Goal: Transaction & Acquisition: Purchase product/service

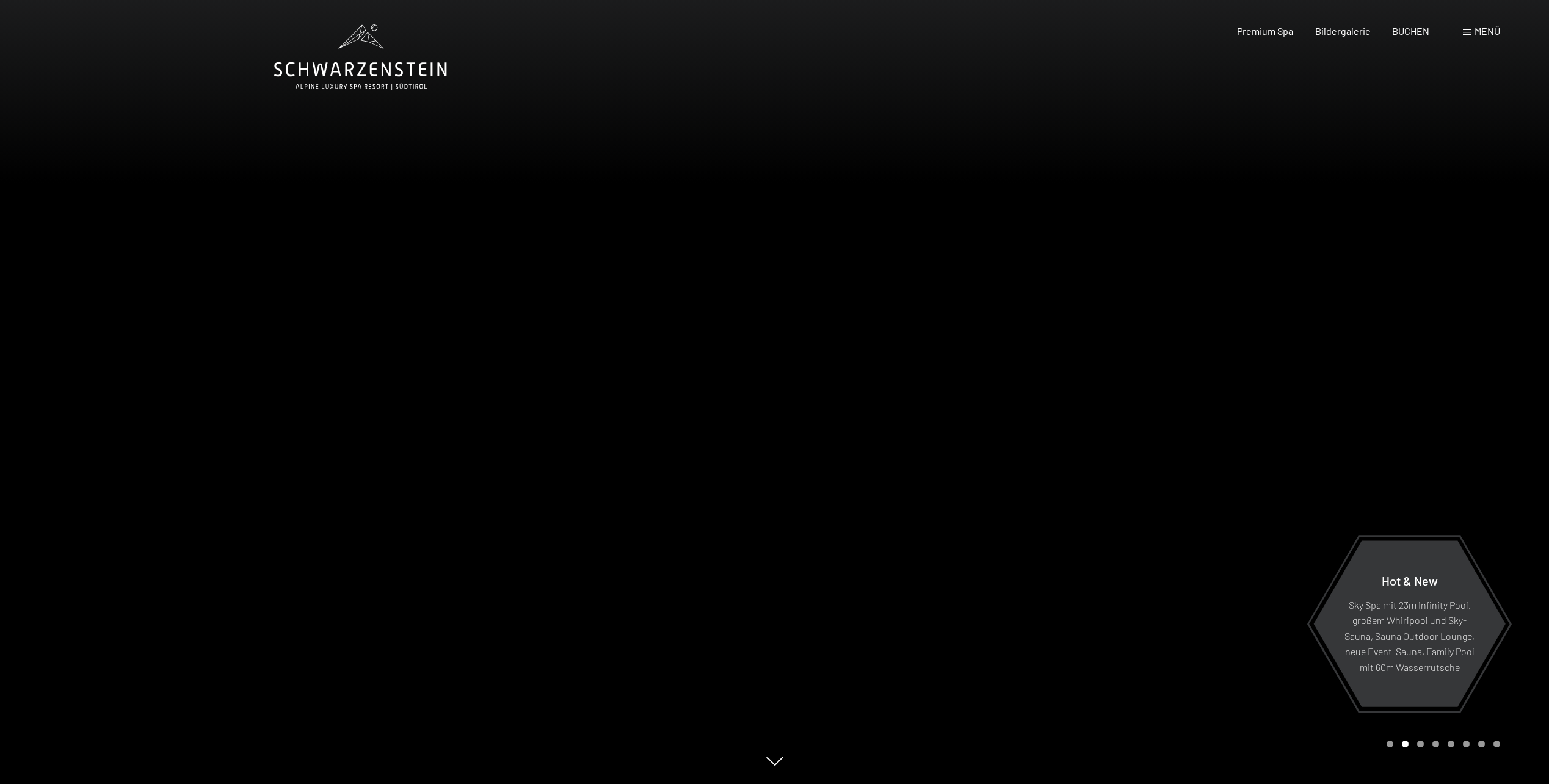
click at [1488, 32] on span "Menü" at bounding box center [1488, 31] width 26 height 12
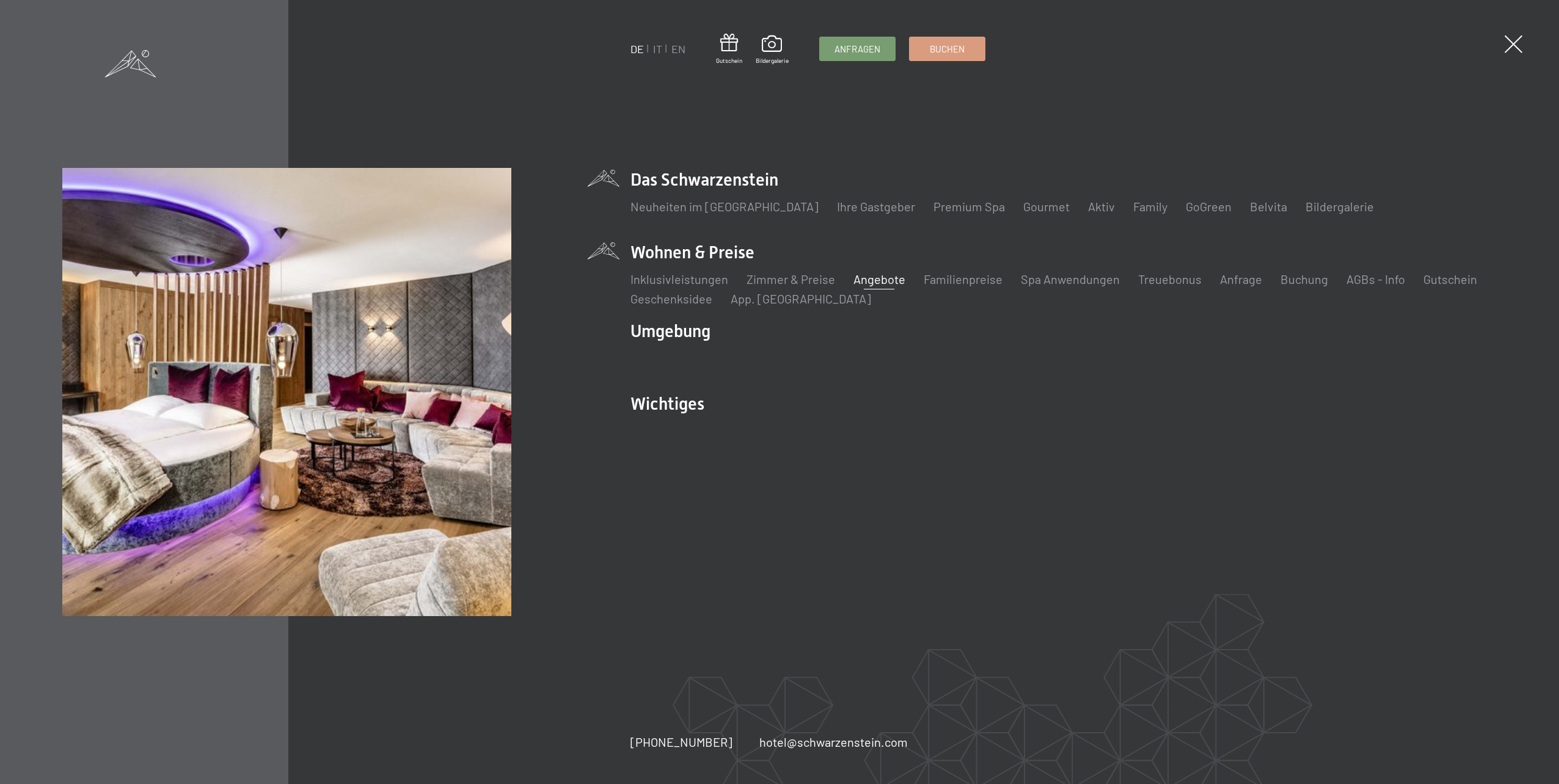
click at [876, 280] on link "Angebote" at bounding box center [879, 279] width 52 height 15
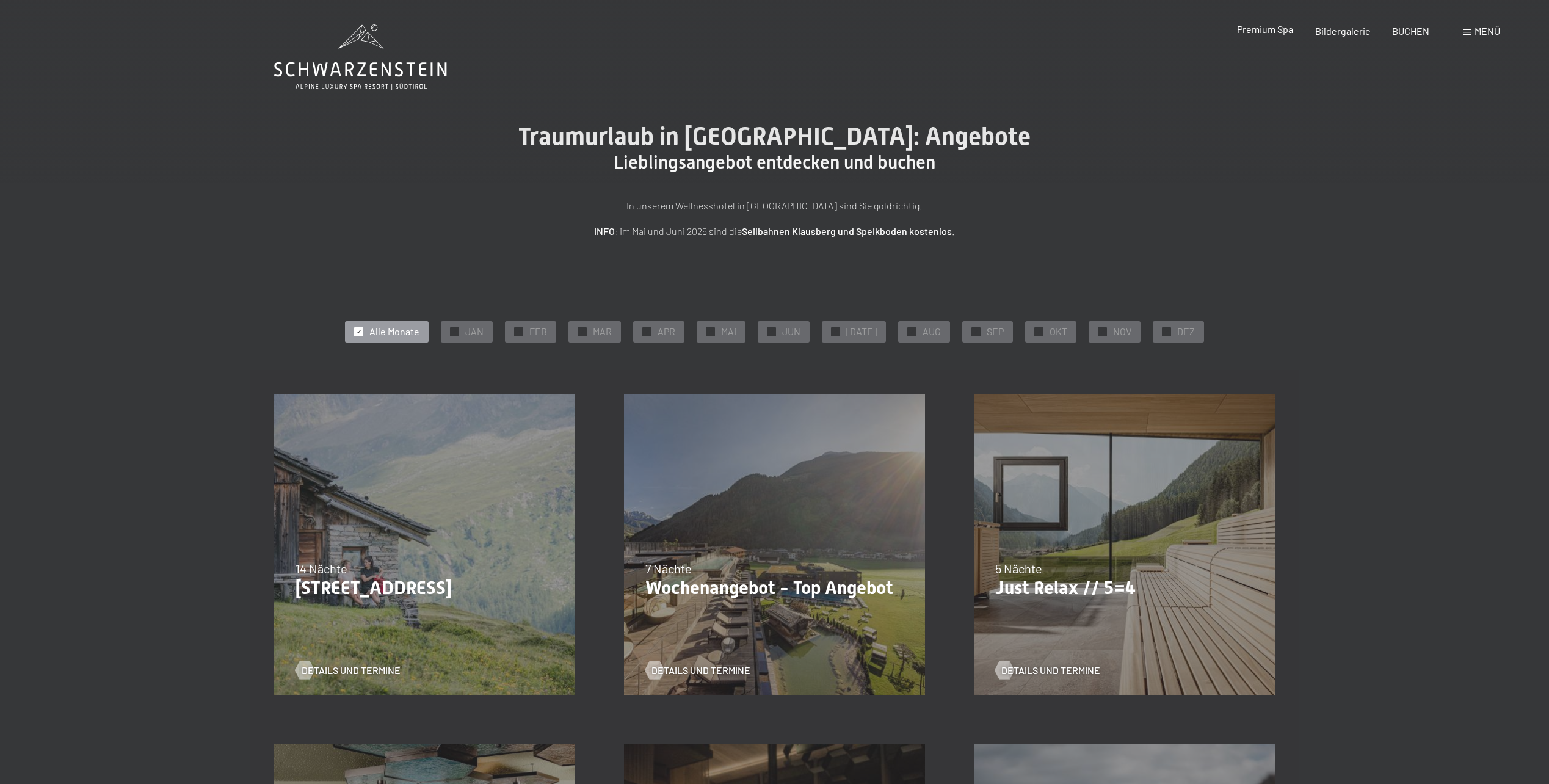
click at [1282, 32] on span "Premium Spa" at bounding box center [1265, 29] width 56 height 12
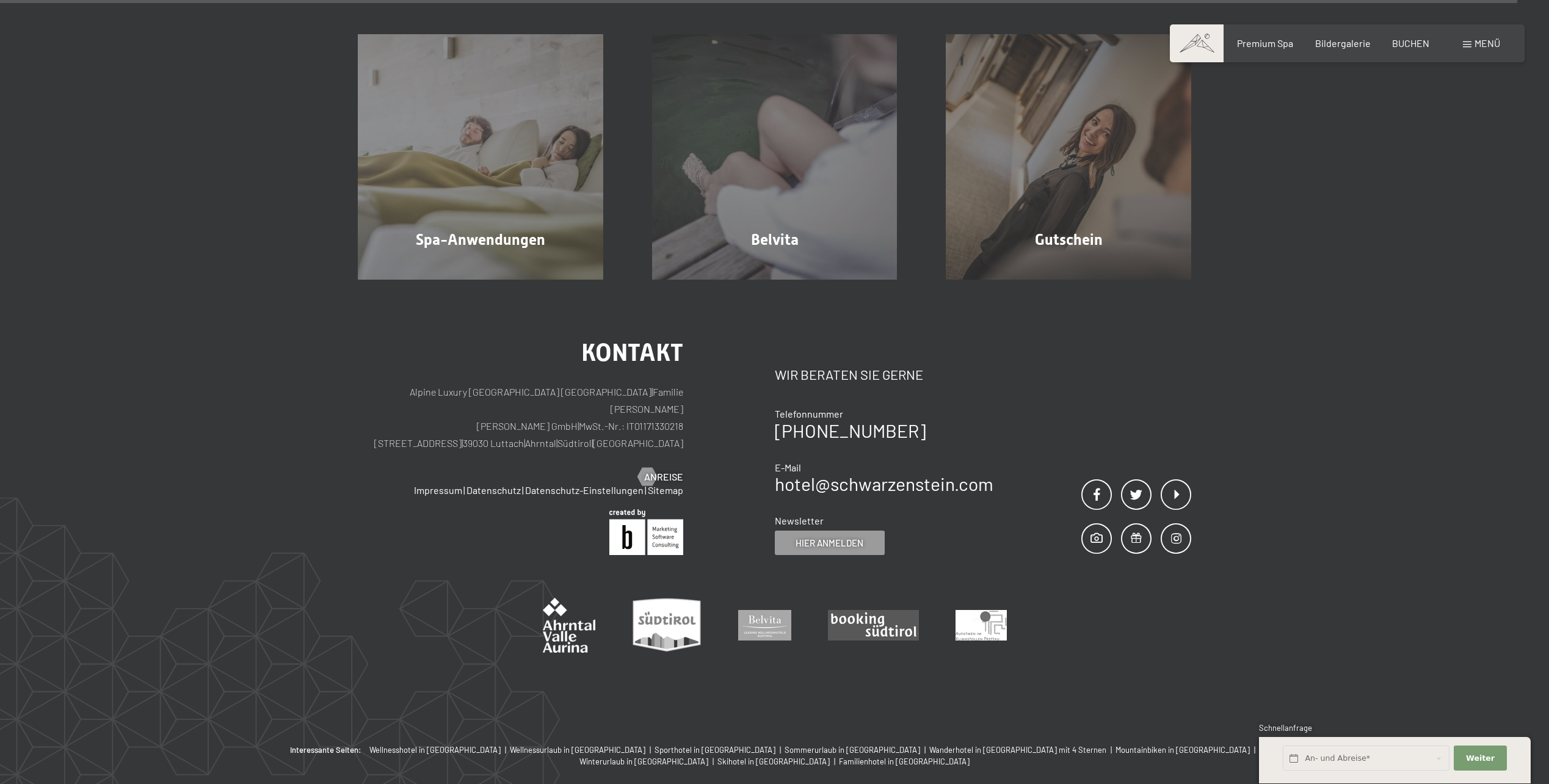
scroll to position [8700, 0]
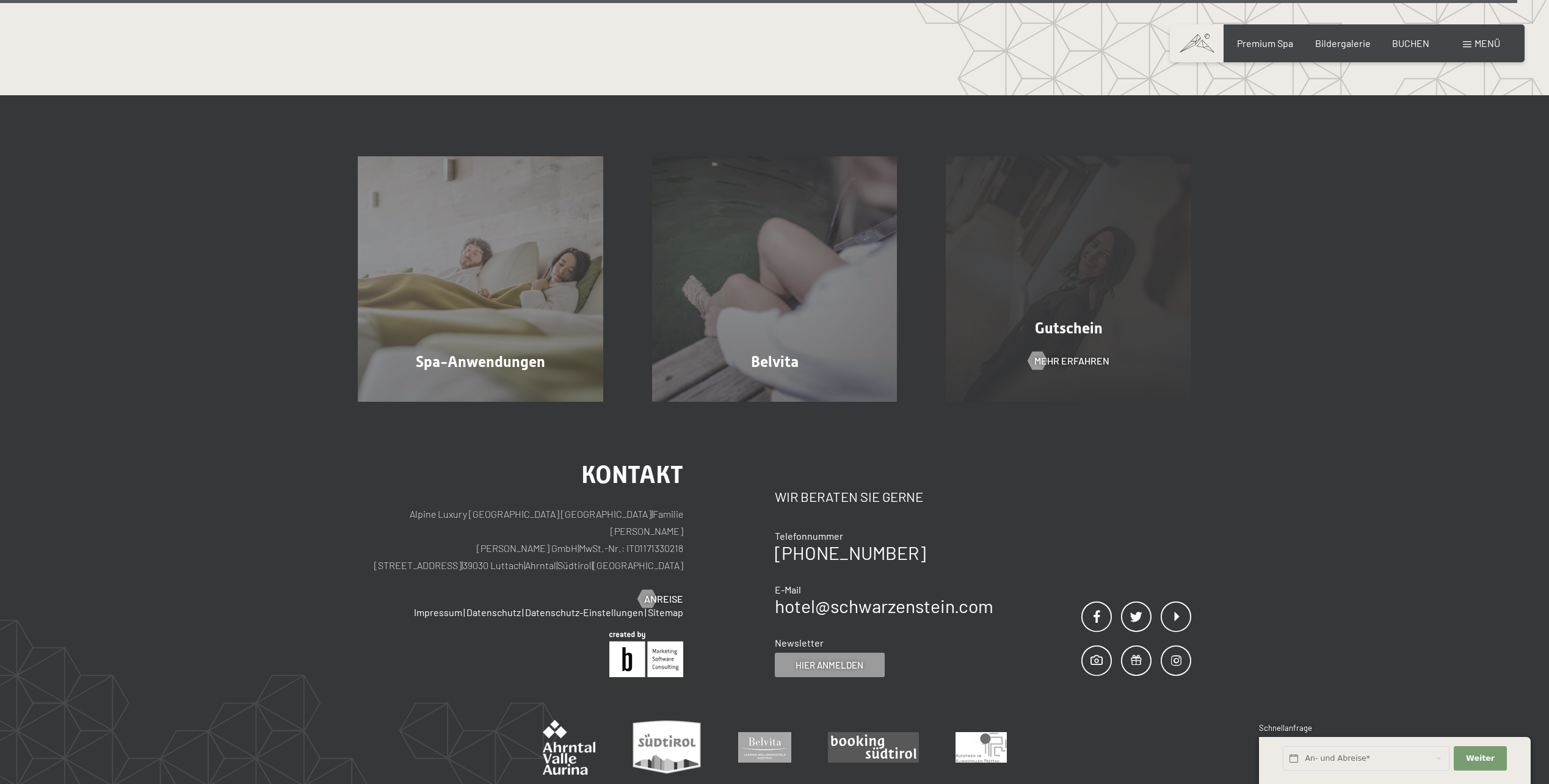
click at [1055, 337] on div "Gutschein" at bounding box center [1069, 328] width 294 height 21
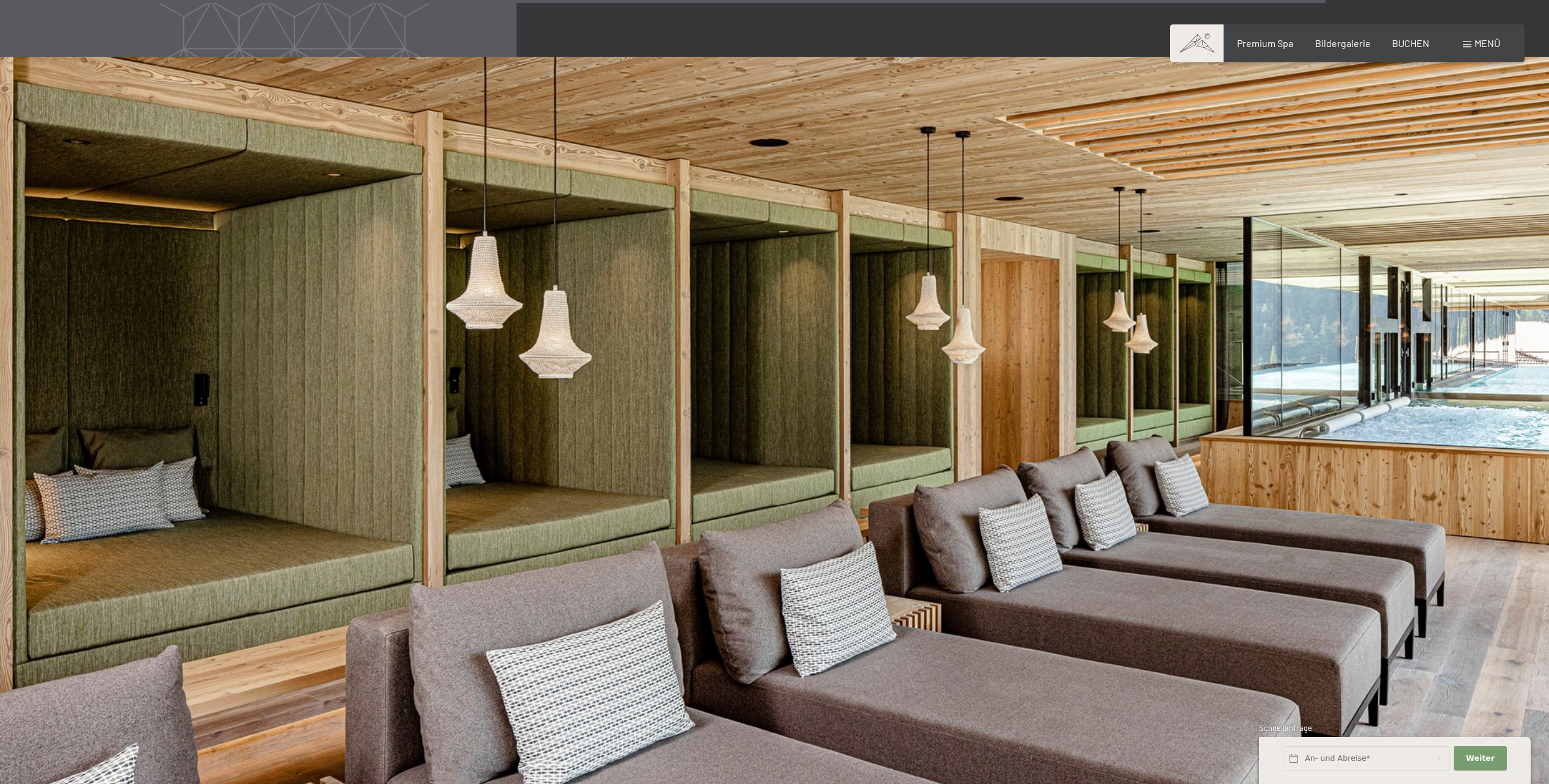
scroll to position [7601, 0]
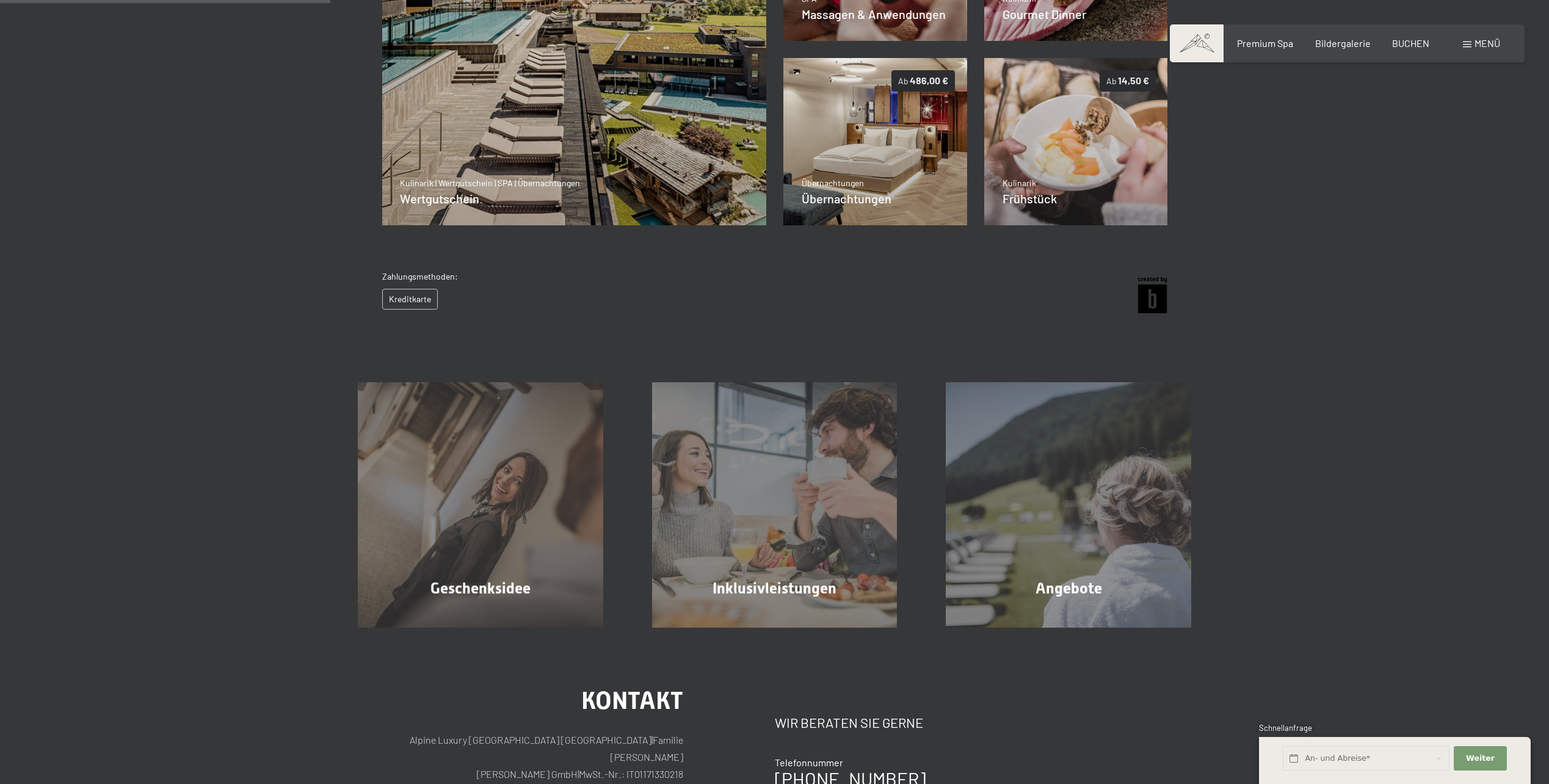
scroll to position [116, 0]
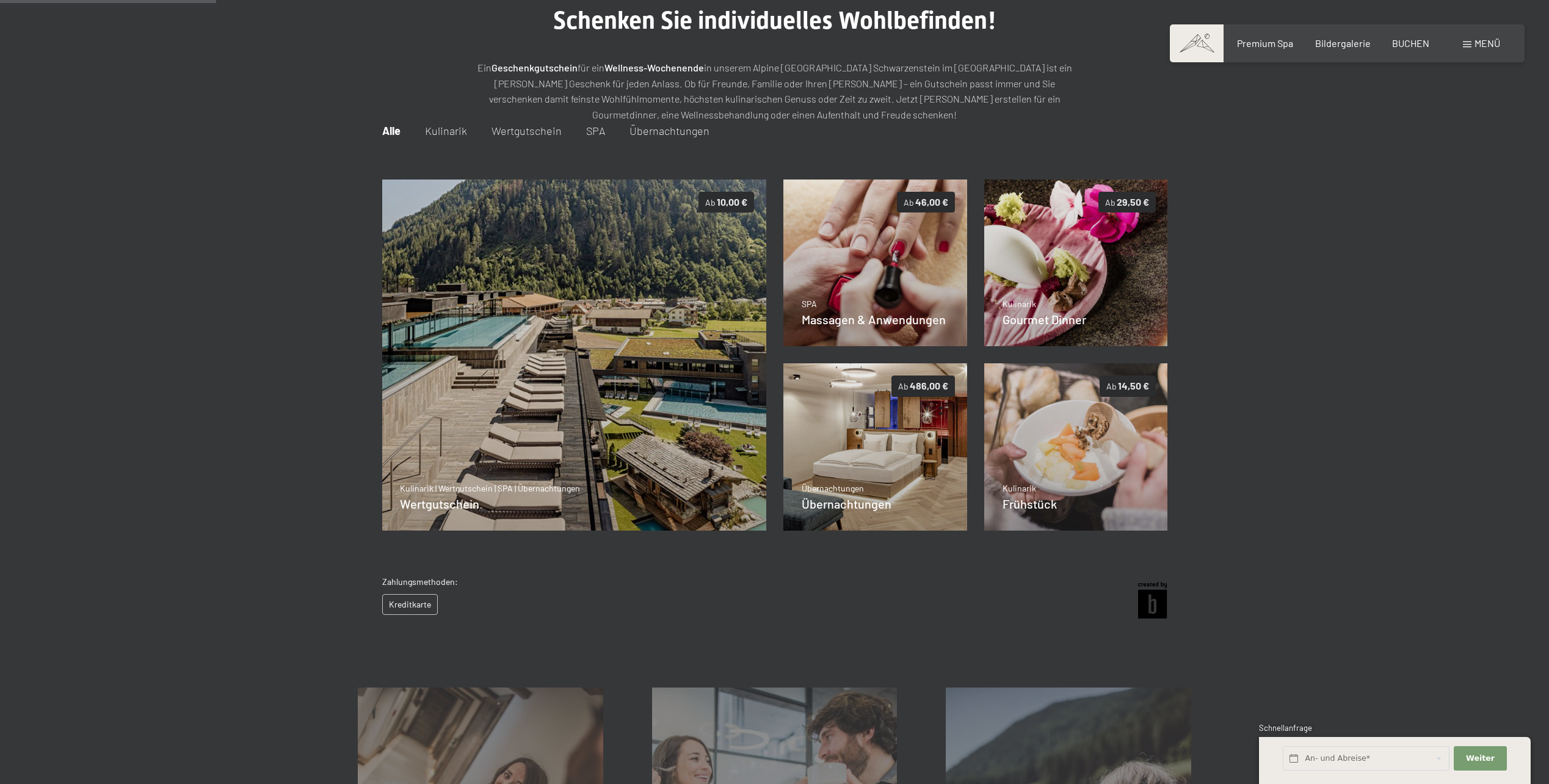
click at [587, 128] on span "SPA" at bounding box center [595, 130] width 19 height 14
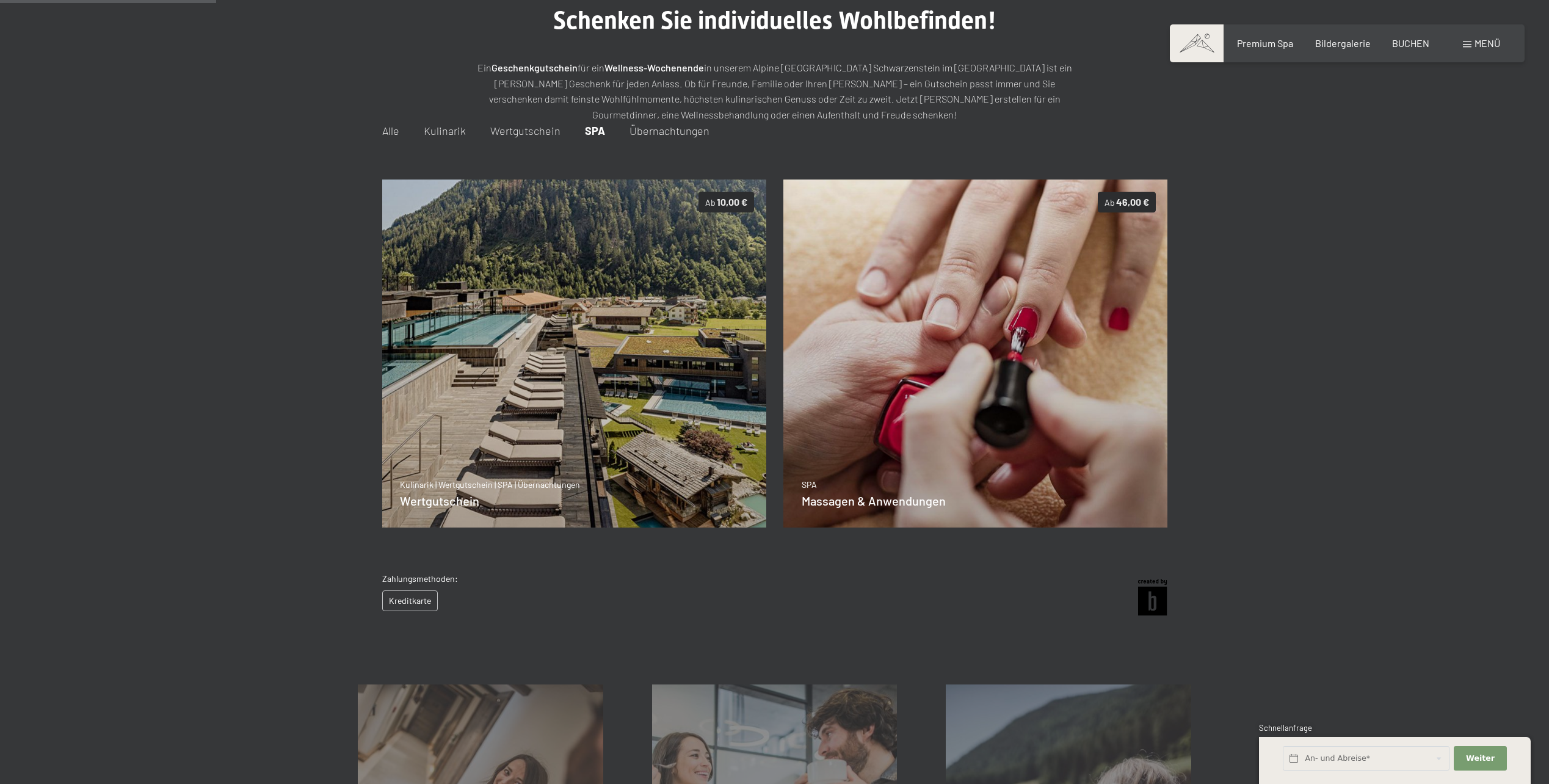
click at [667, 128] on span "Übernachtungen" at bounding box center [669, 130] width 80 height 14
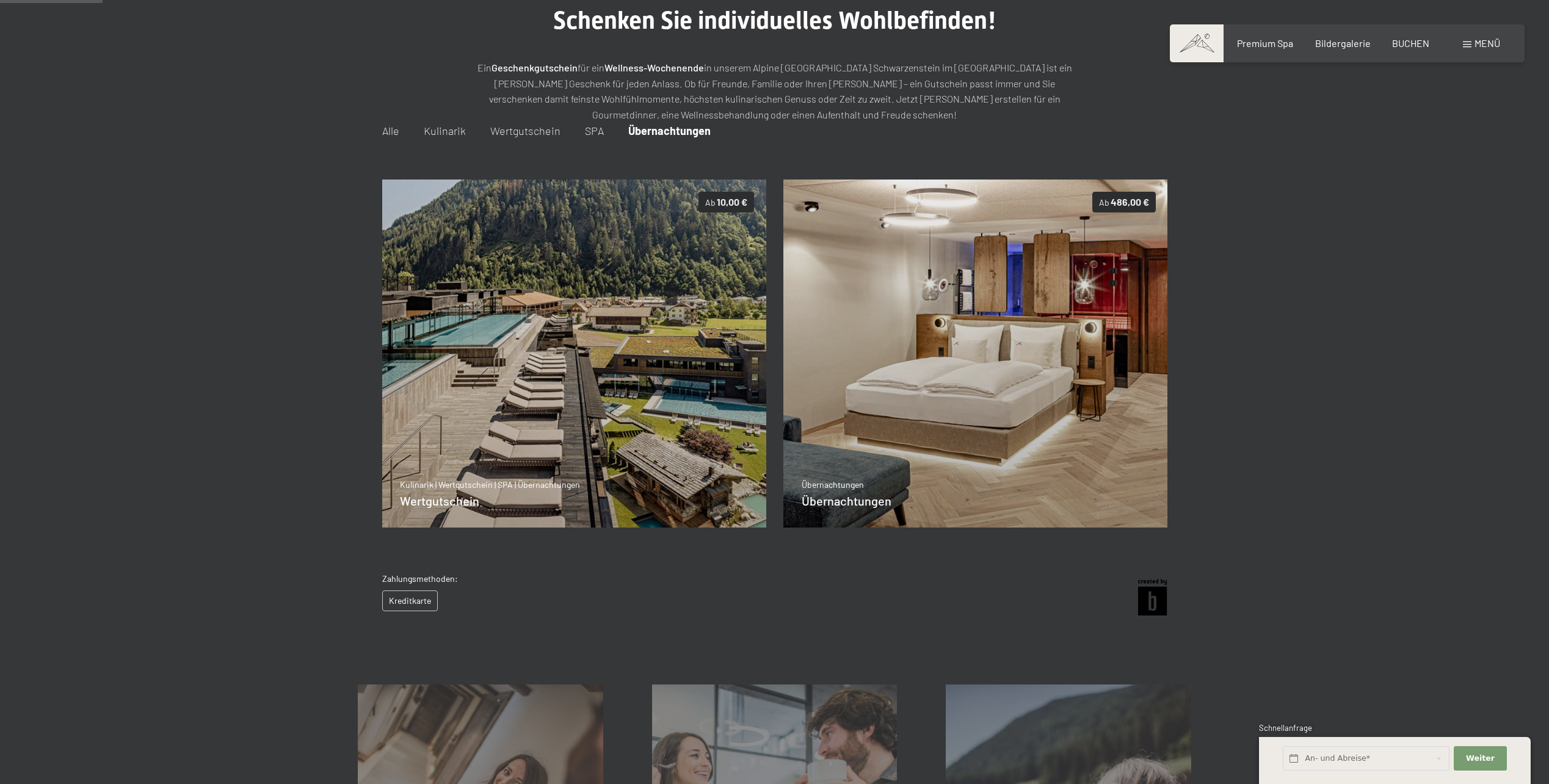
scroll to position [55, 0]
